Goal: Navigation & Orientation: Find specific page/section

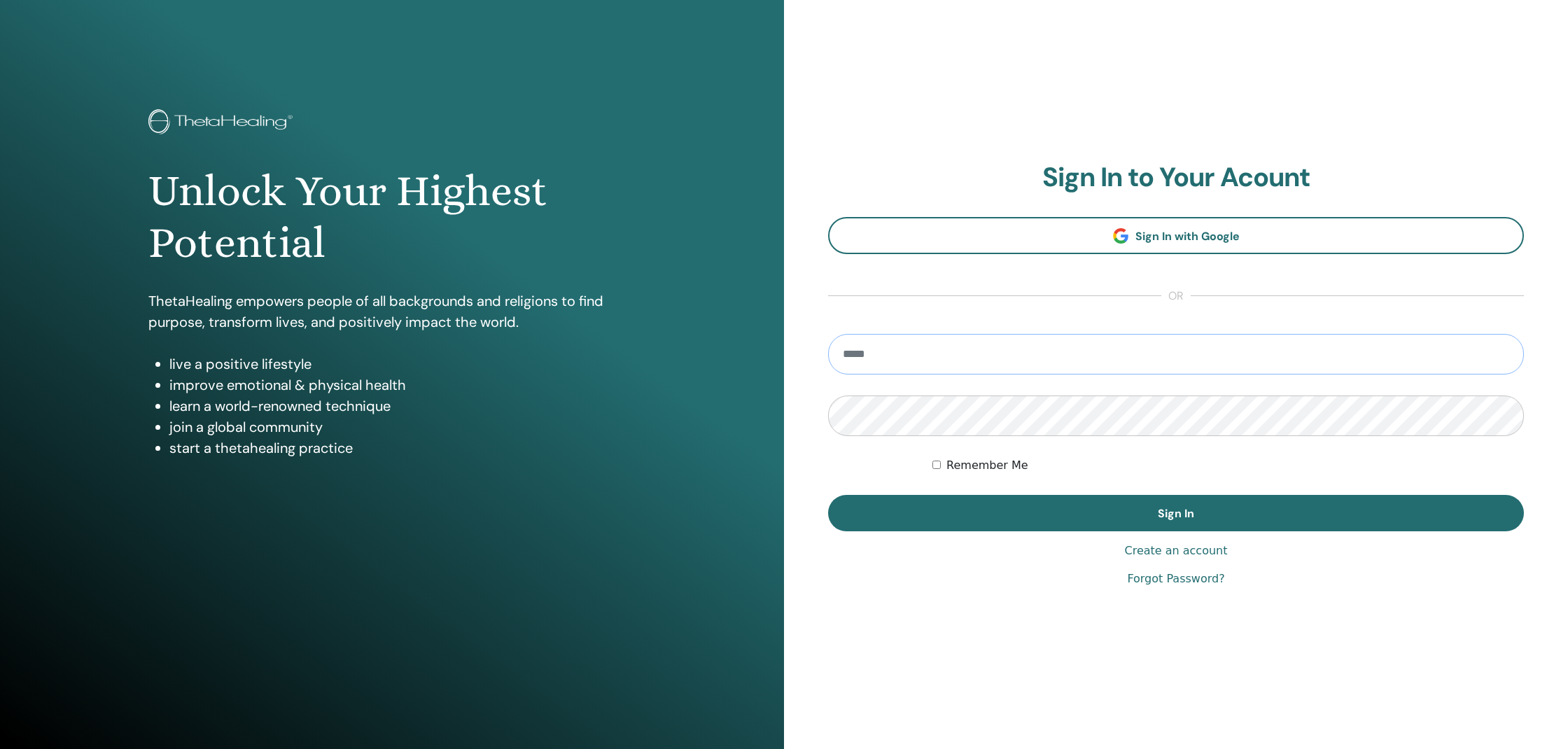
type input "**********"
click at [1176, 513] on button "Sign In" at bounding box center [1176, 513] width 696 height 37
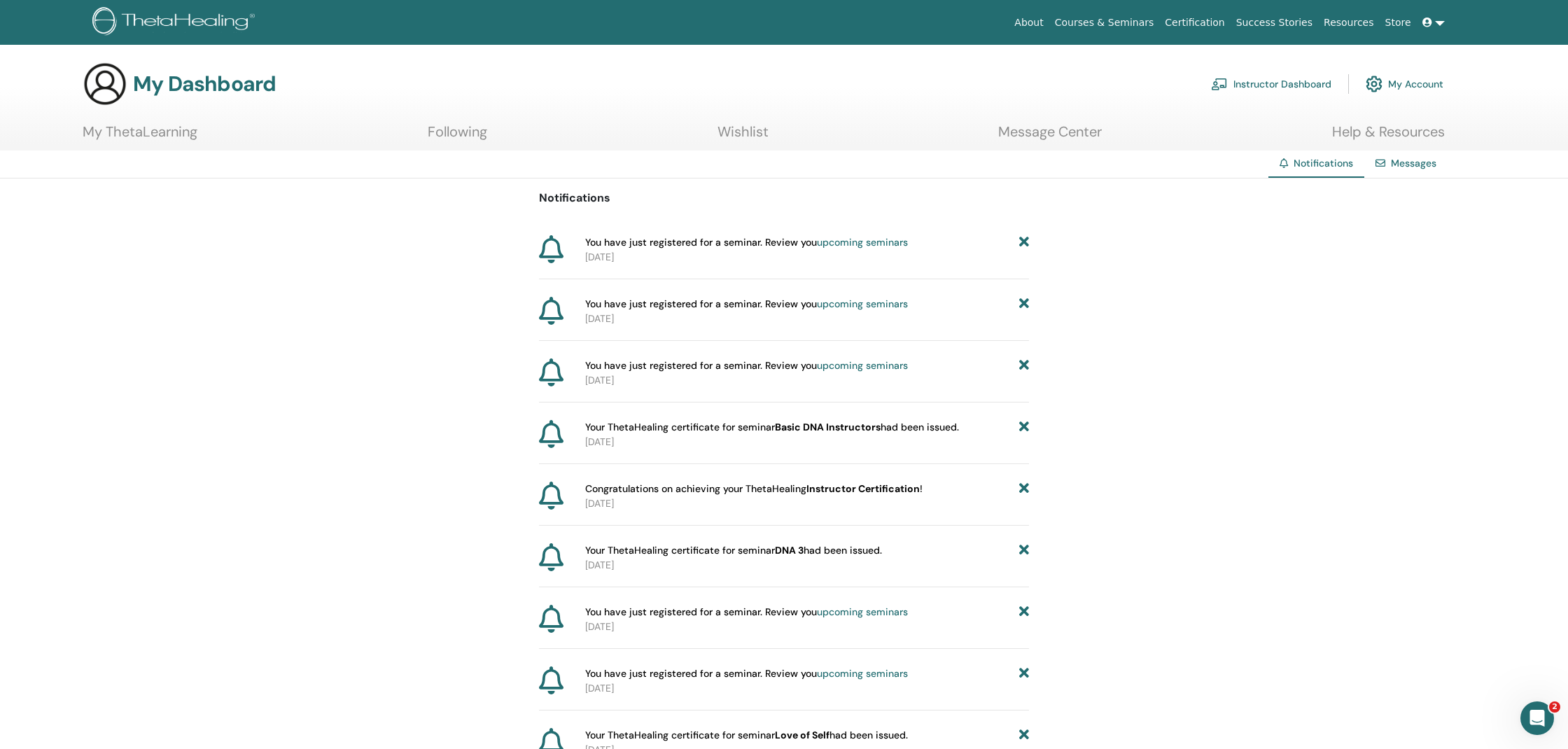
click at [455, 135] on link "Following" at bounding box center [457, 137] width 59 height 28
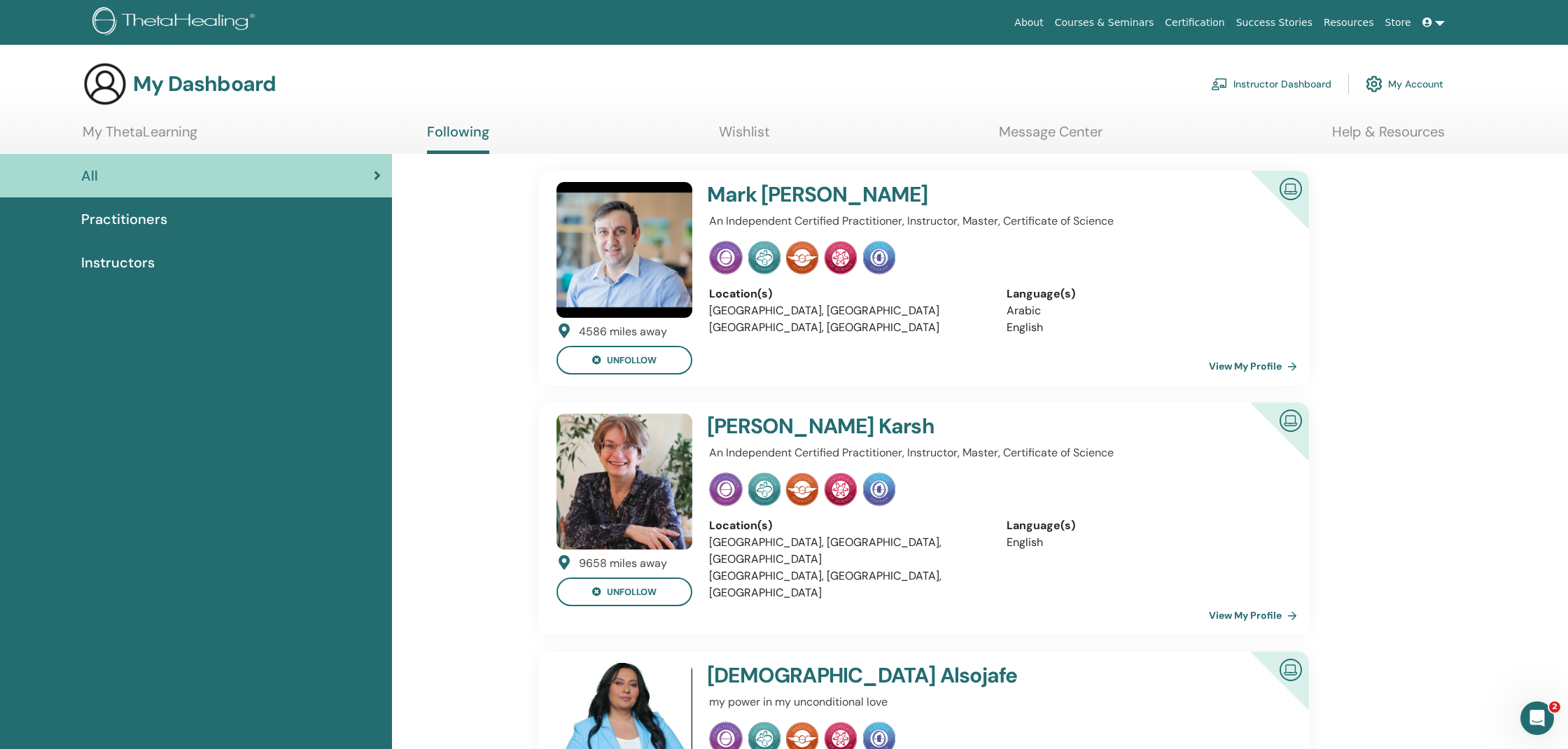
click at [743, 134] on link "Wishlist" at bounding box center [744, 137] width 51 height 28
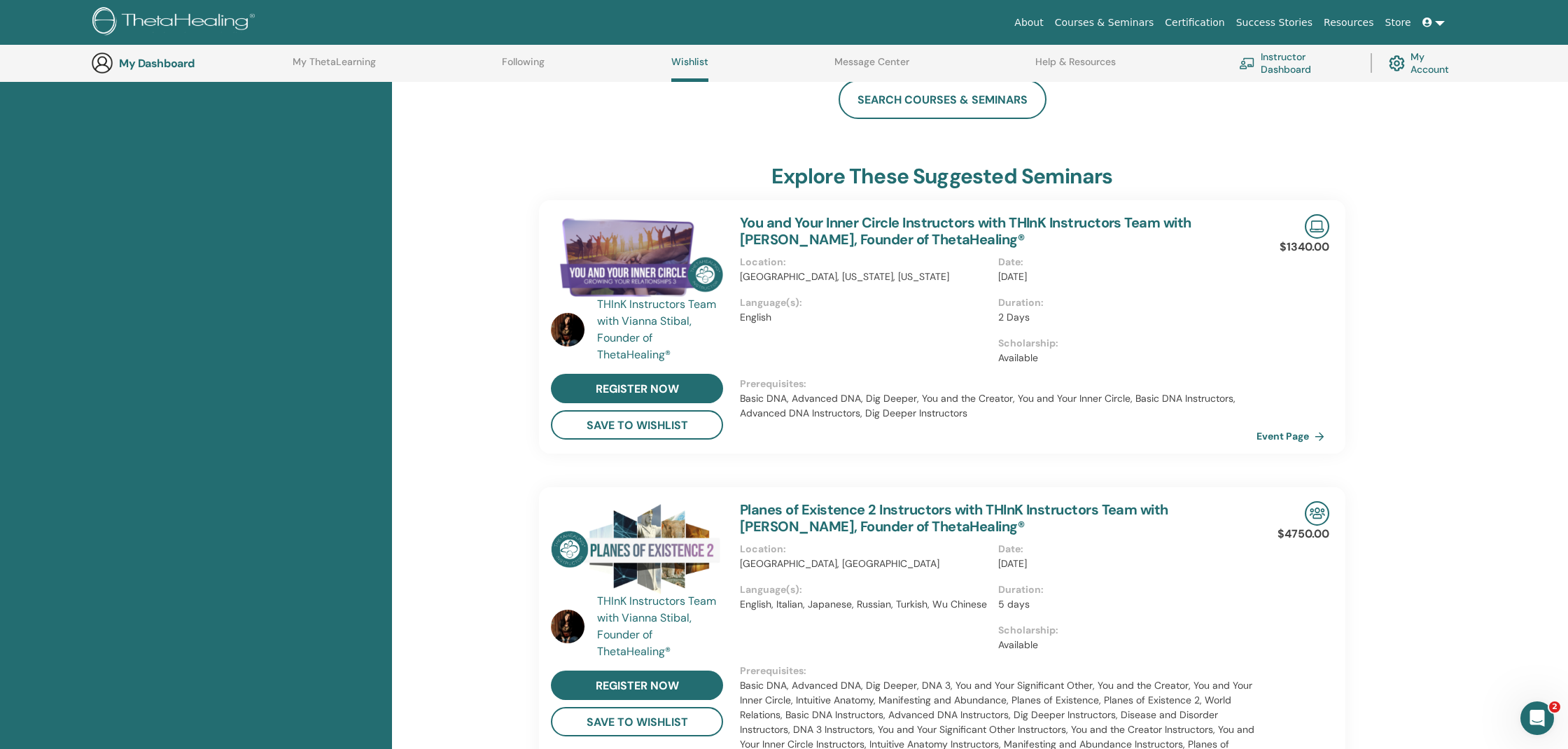
scroll to position [2220, 0]
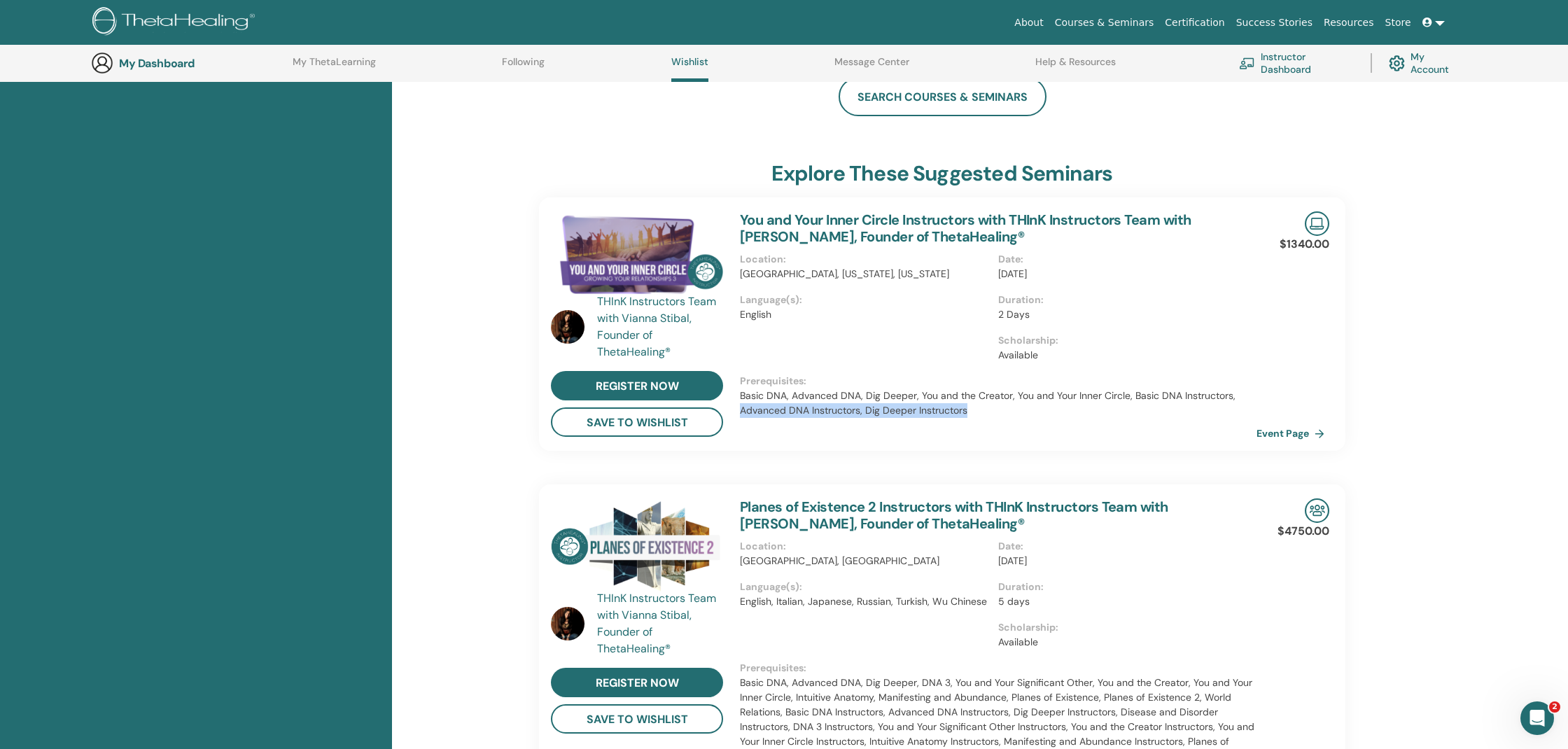
drag, startPoint x: 966, startPoint y: 379, endPoint x: 739, endPoint y: 374, distance: 227.1
click at [739, 374] on div "You and Your Inner Circle Instructors with THInK Instructors Team with Vianna S…" at bounding box center [998, 324] width 533 height 253
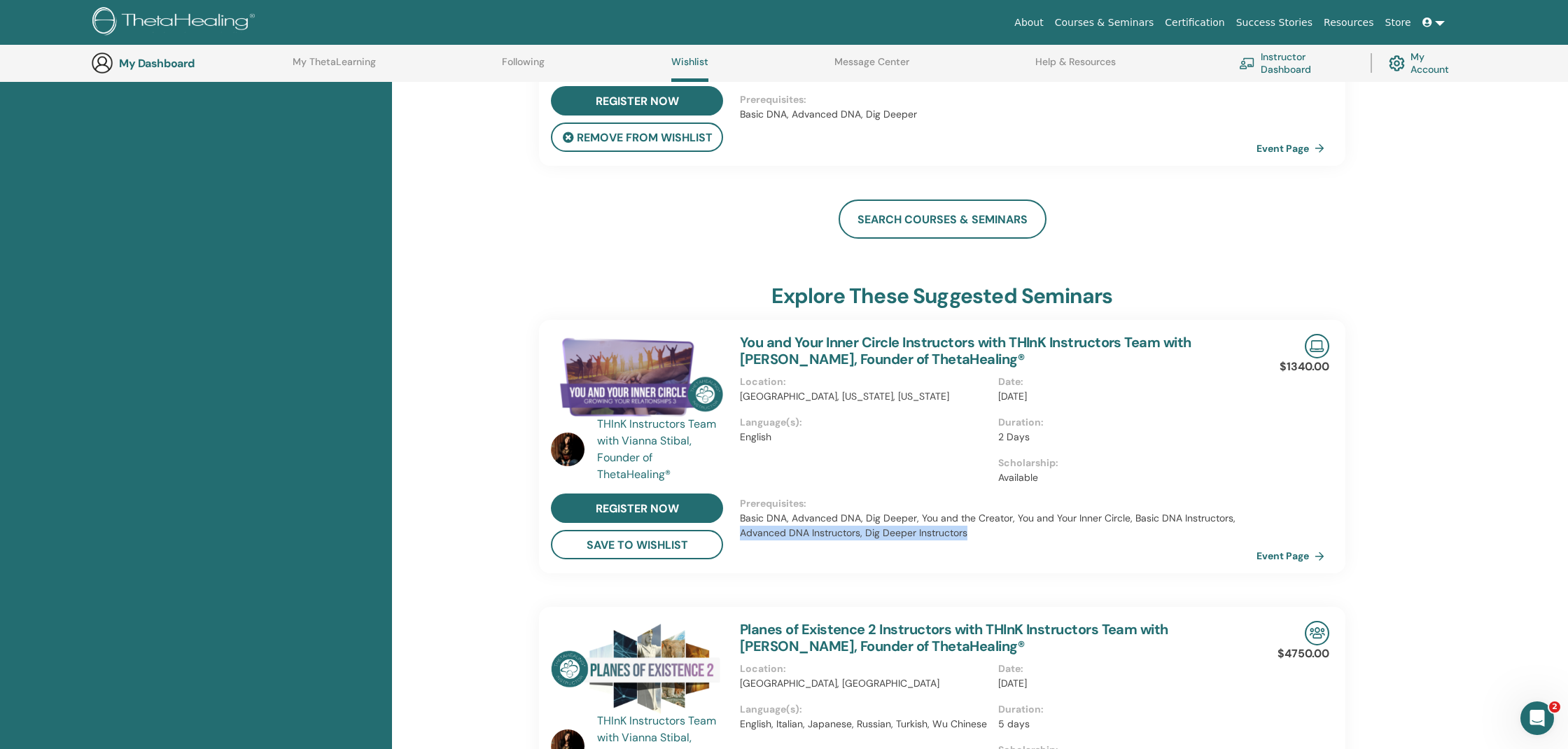
scroll to position [2051, 0]
